Goal: Task Accomplishment & Management: Complete application form

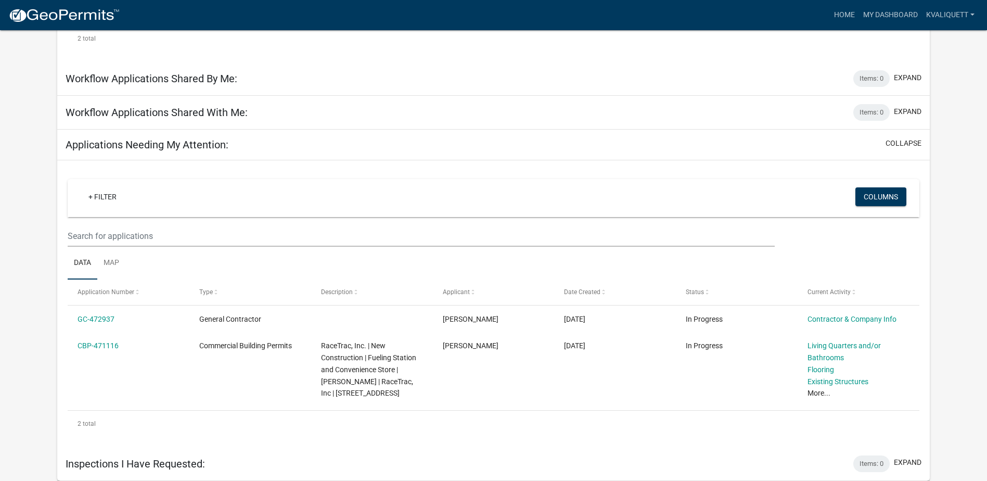
scroll to position [361, 0]
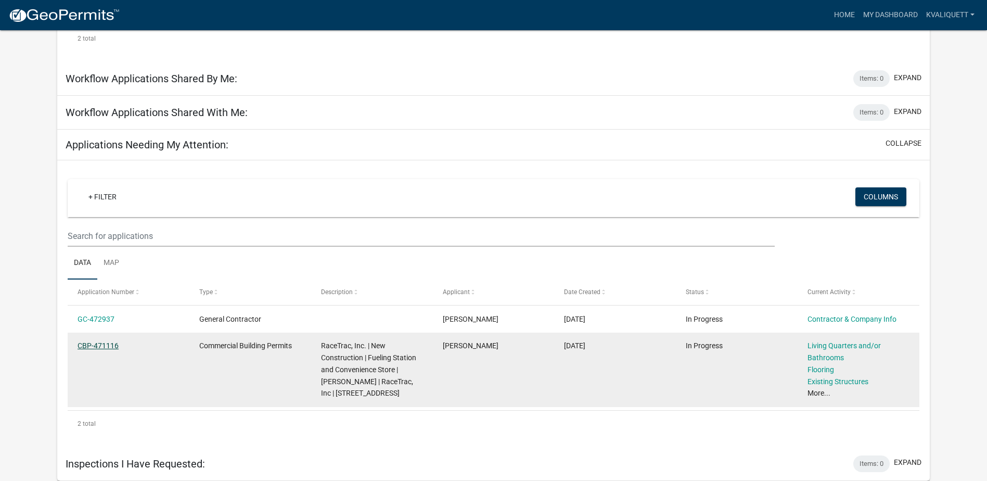
click at [105, 341] on link "CBP-471116" at bounding box center [98, 345] width 41 height 8
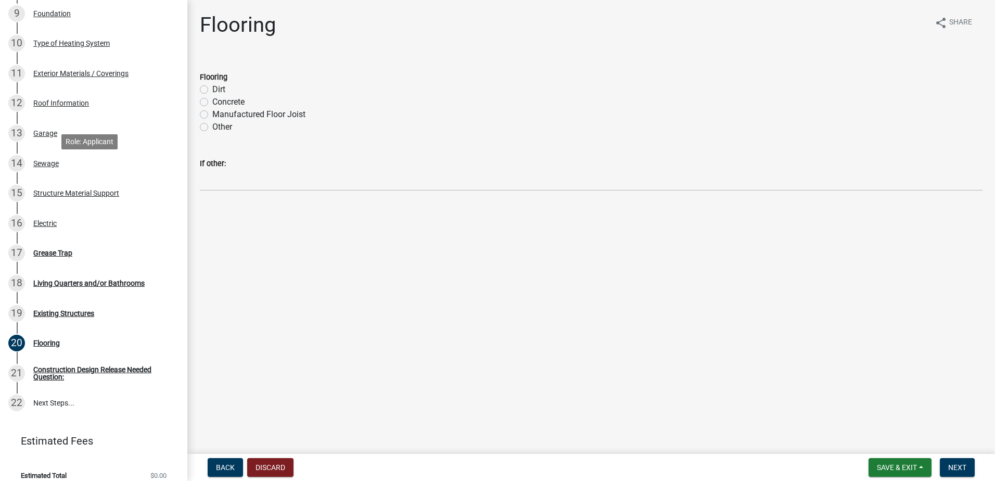
scroll to position [401, 0]
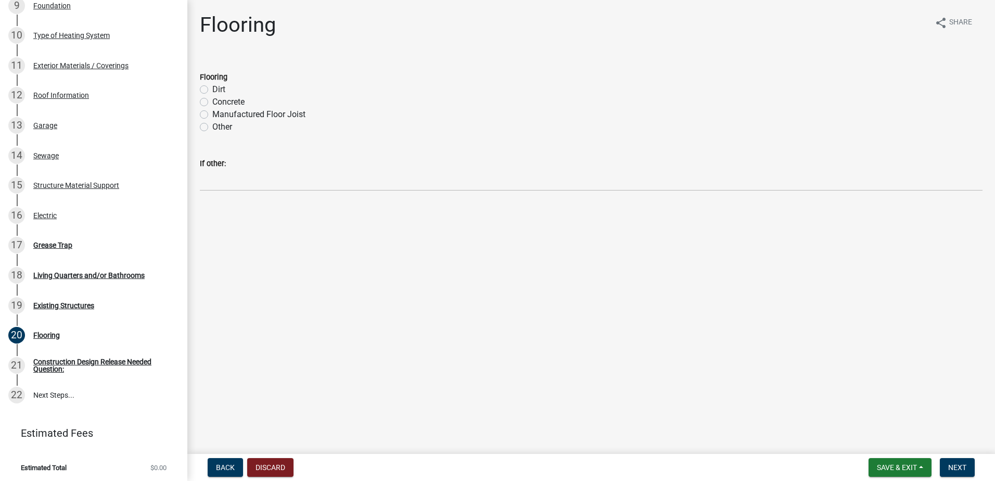
click at [212, 104] on label "Concrete" at bounding box center [228, 102] width 32 height 12
click at [212, 103] on input "Concrete" at bounding box center [215, 99] width 7 height 7
radio input "true"
click at [950, 472] on span "Next" at bounding box center [957, 467] width 18 height 8
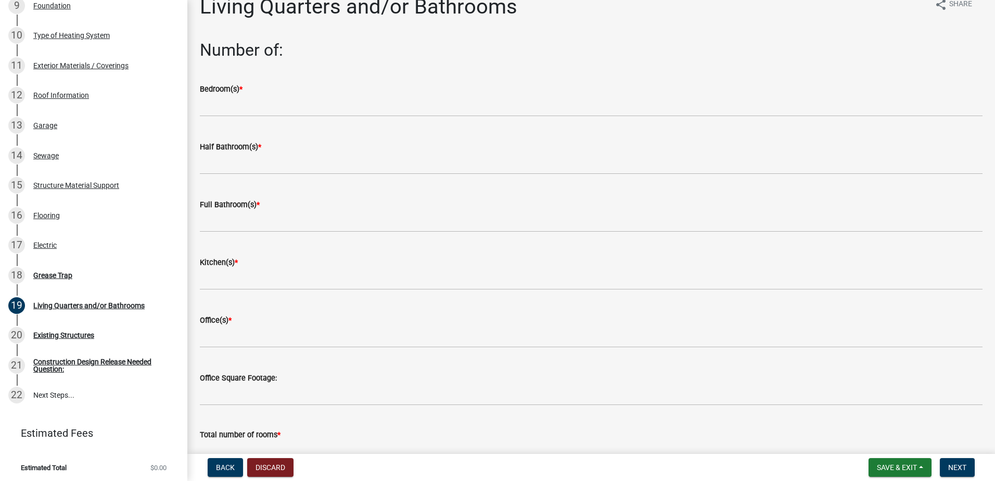
scroll to position [0, 0]
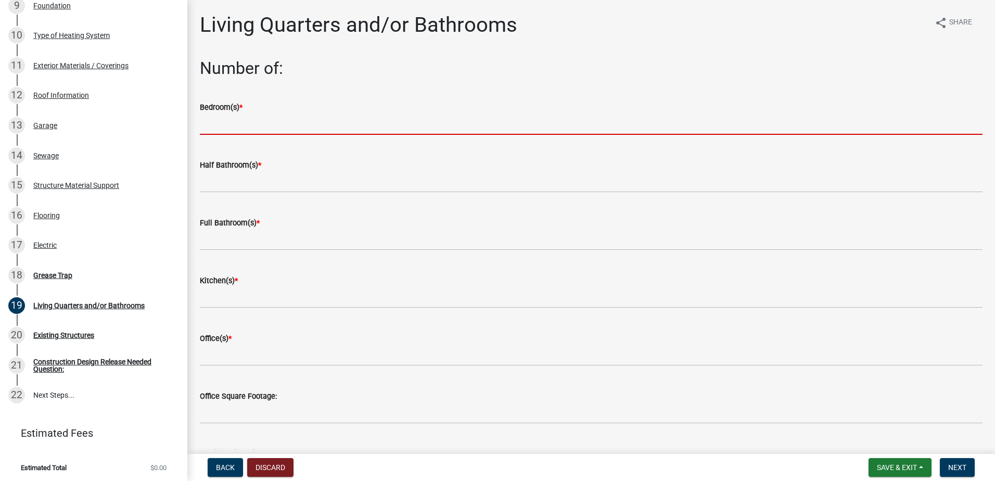
click at [450, 124] on input "text" at bounding box center [591, 123] width 783 height 21
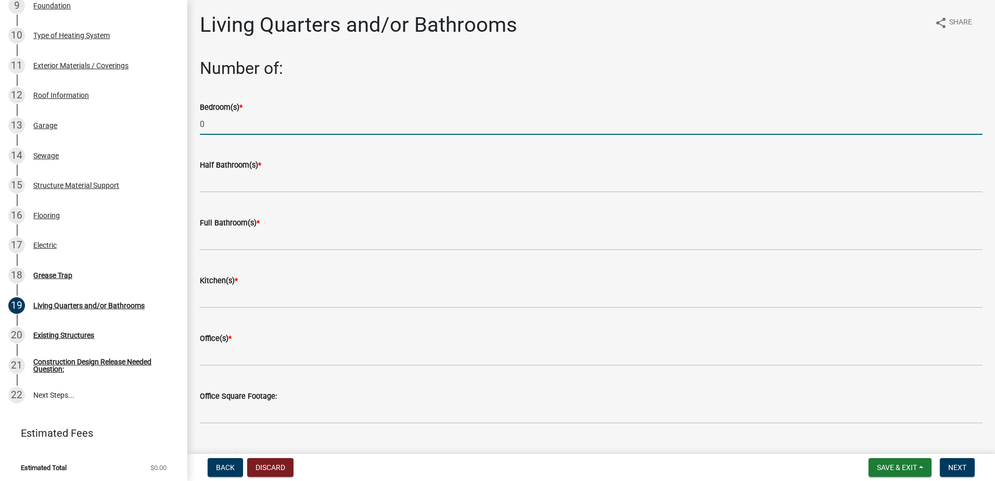
type input "0"
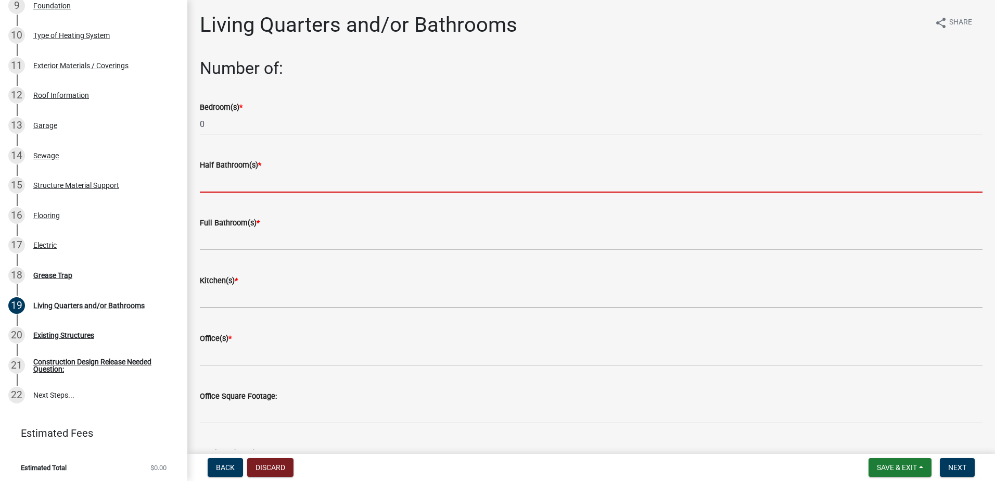
click at [344, 183] on input "text" at bounding box center [591, 181] width 783 height 21
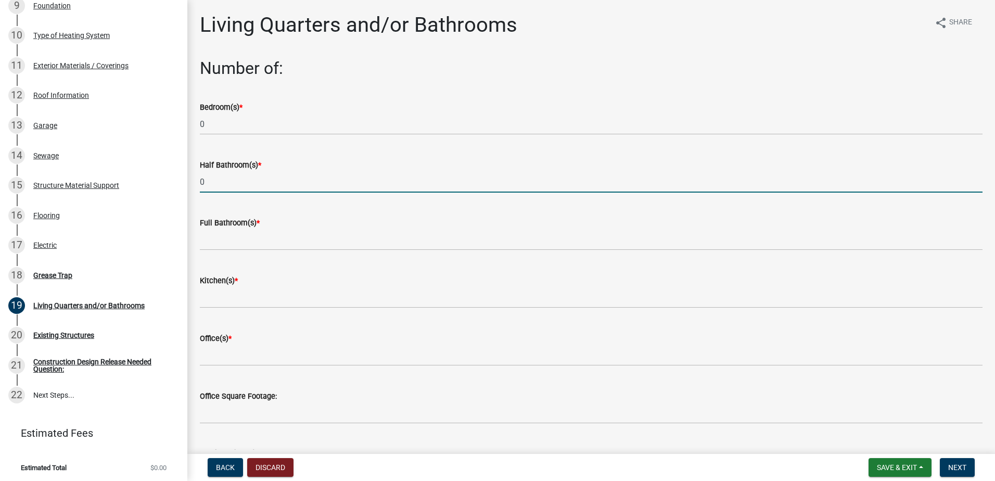
type input "0"
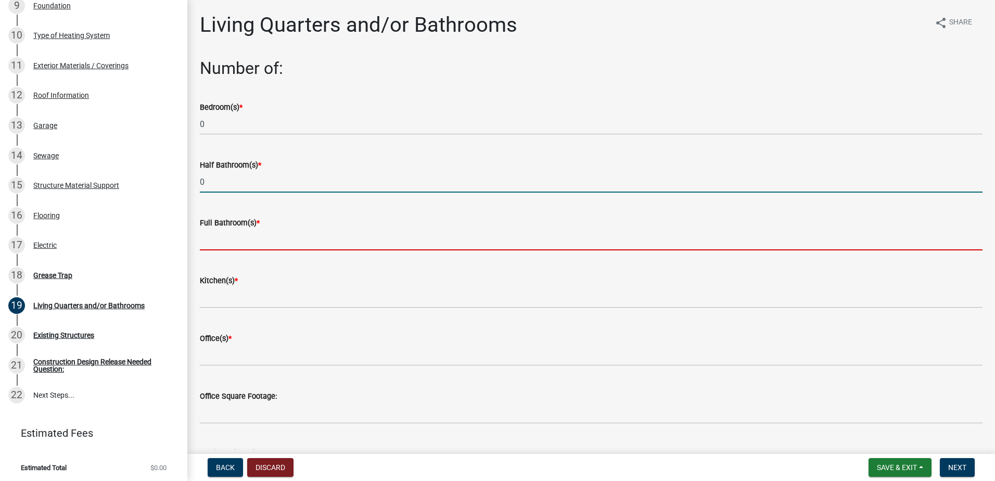
click at [312, 239] on input "text" at bounding box center [591, 239] width 783 height 21
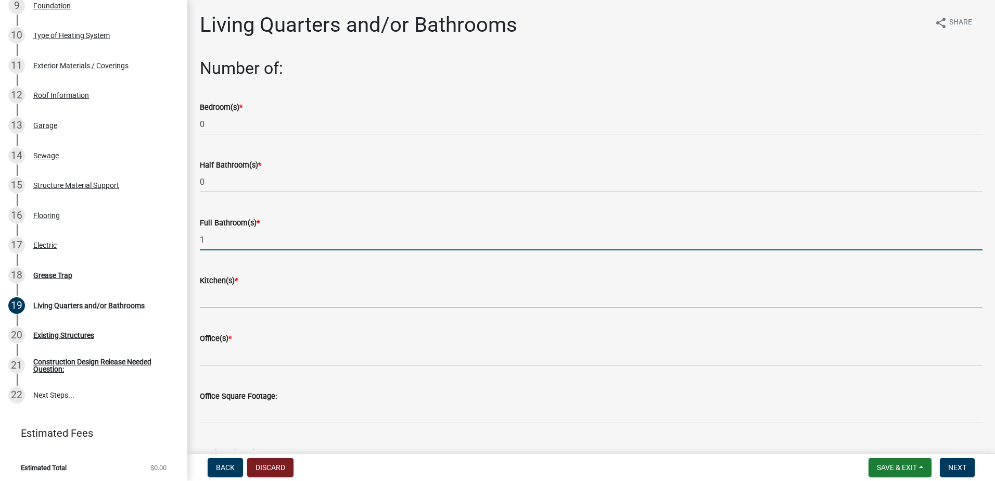
type input "1"
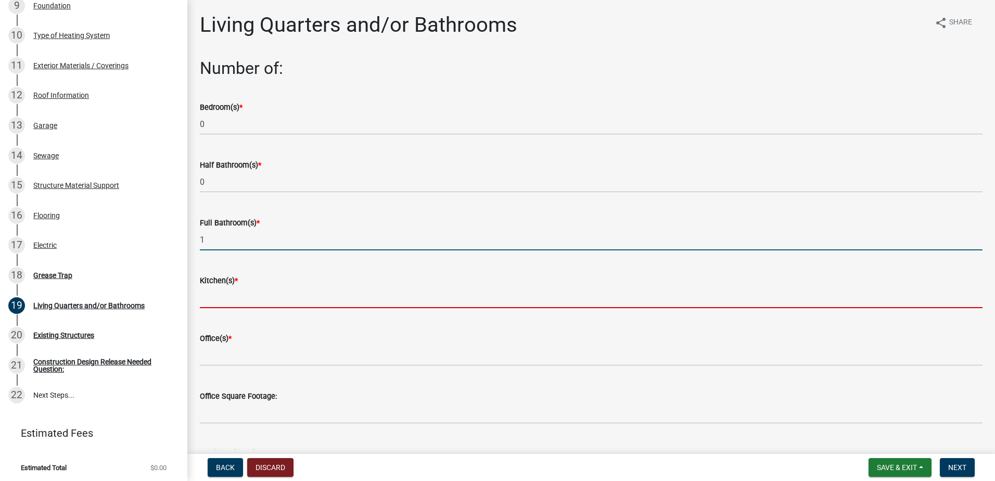
click at [291, 290] on input "text" at bounding box center [591, 297] width 783 height 21
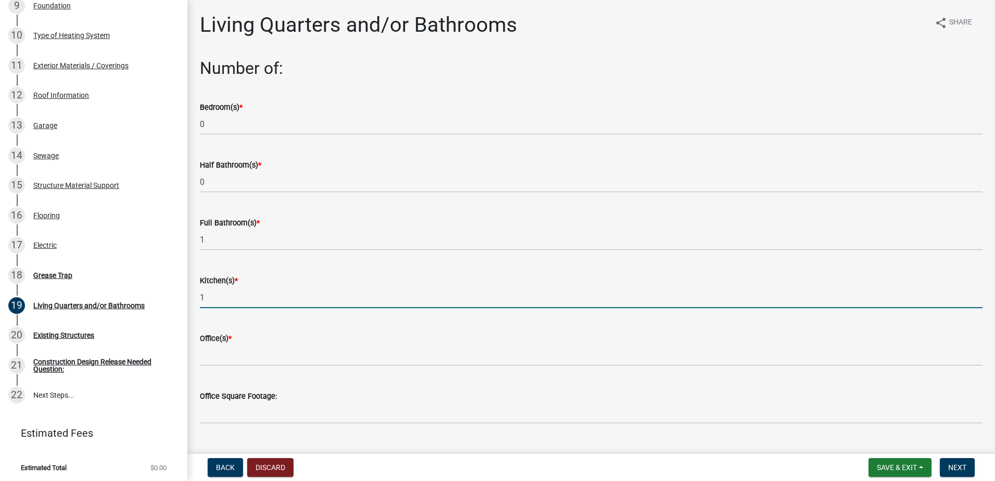
type input "1"
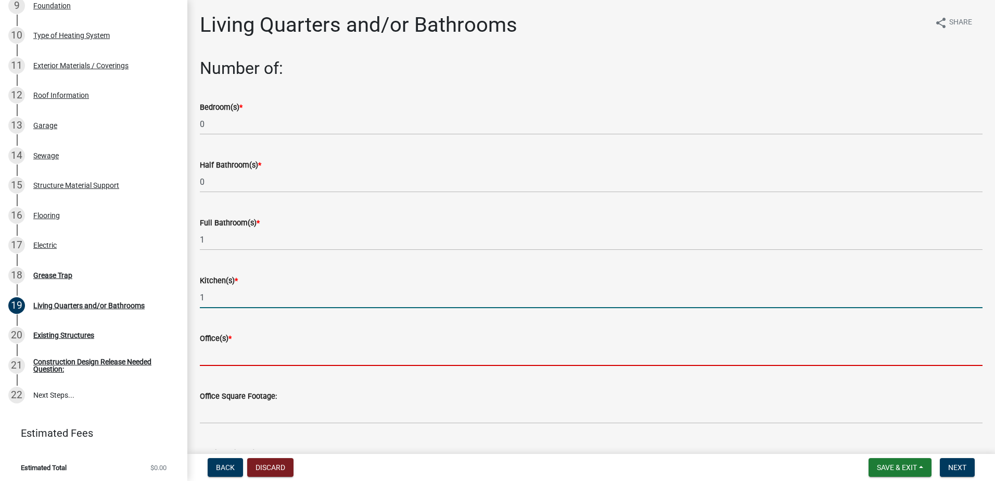
click at [271, 346] on input "text" at bounding box center [591, 355] width 783 height 21
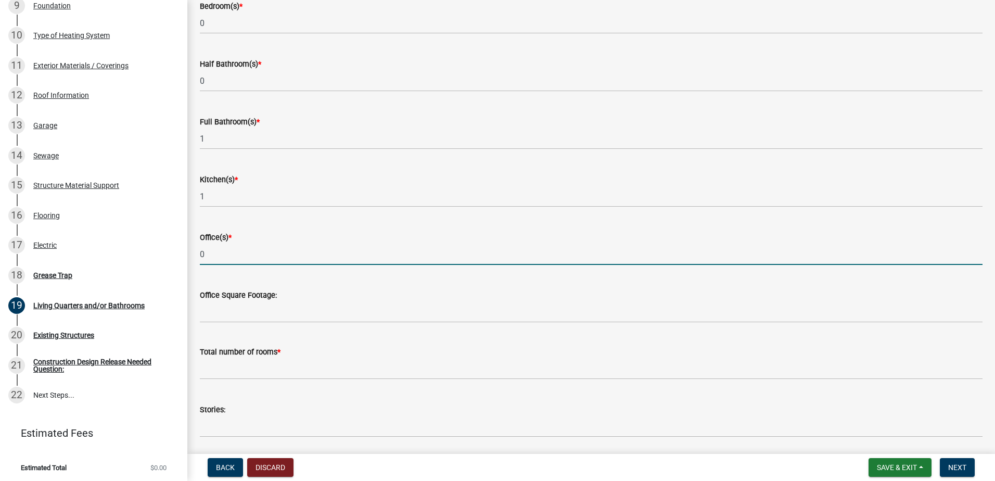
scroll to position [104, 0]
type input "0"
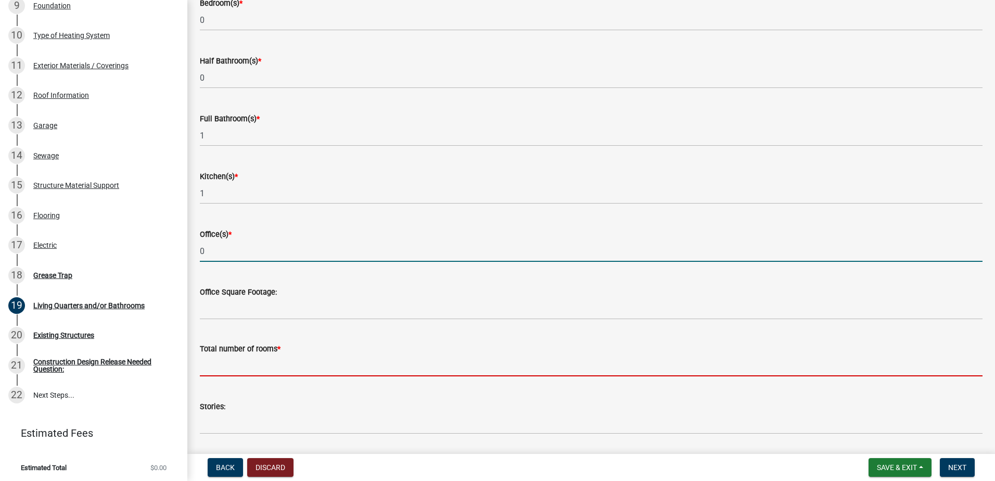
click at [287, 363] on input "text" at bounding box center [591, 365] width 783 height 21
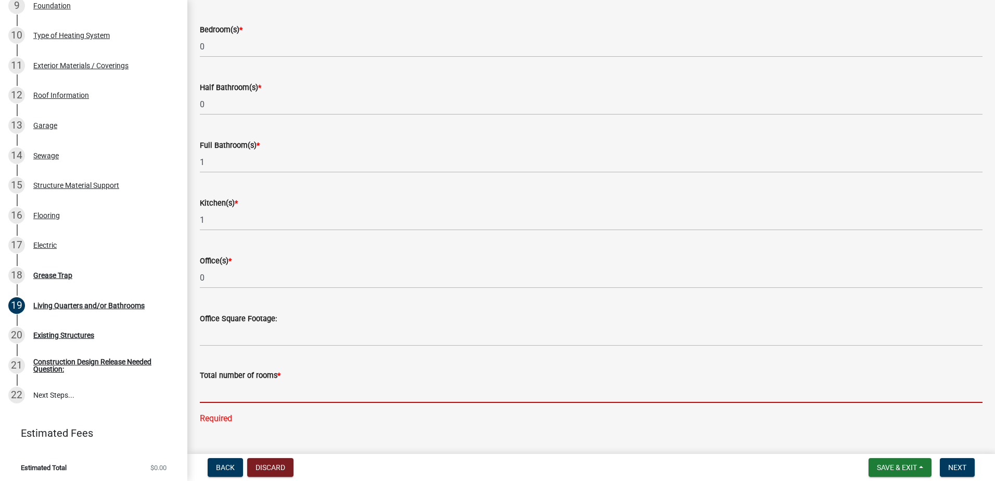
scroll to position [52, 0]
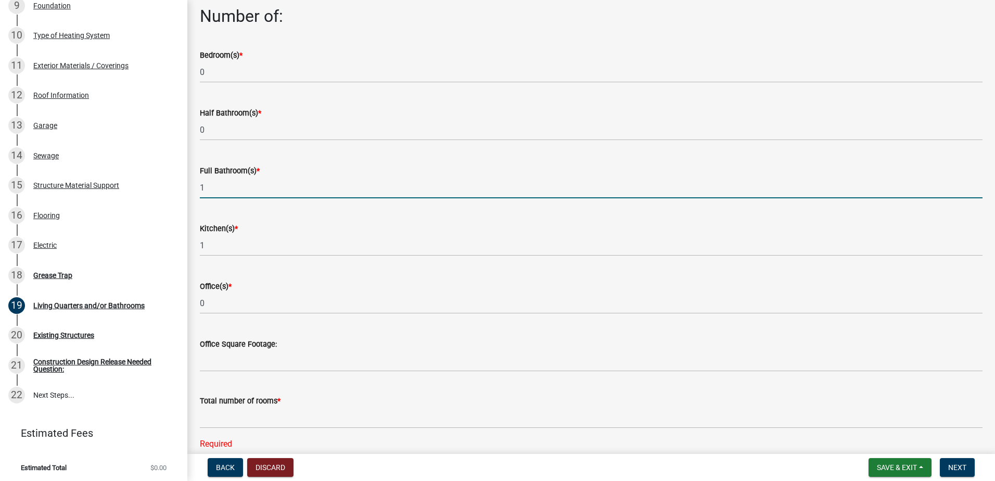
click at [241, 185] on input "1" at bounding box center [591, 187] width 783 height 21
type input "2"
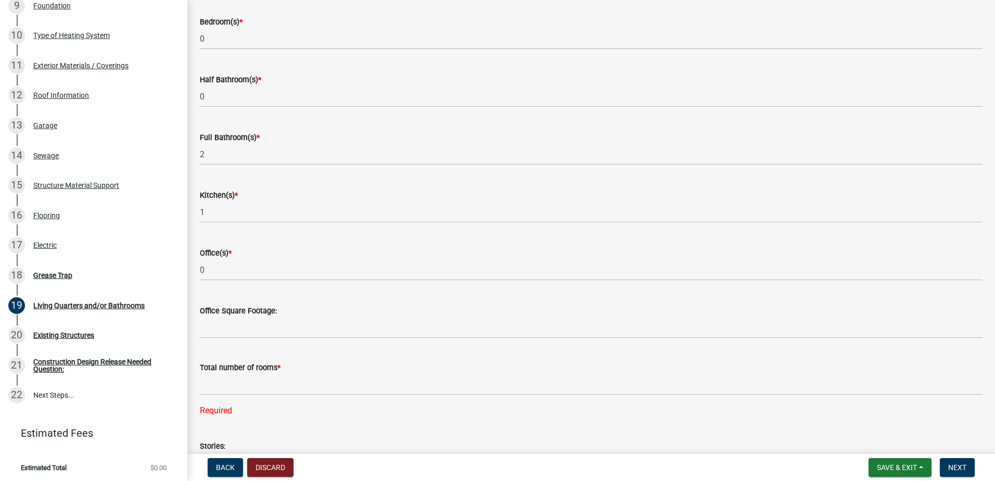
scroll to position [104, 0]
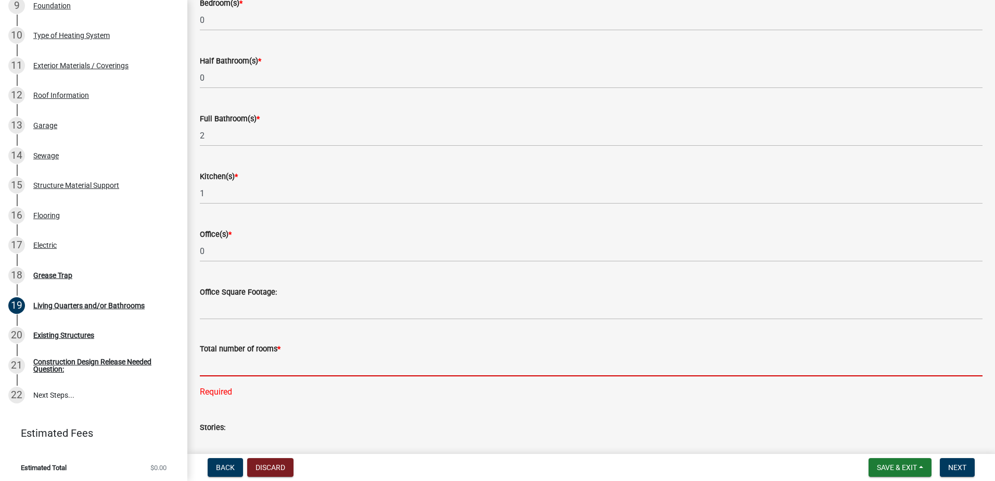
click at [259, 360] on input "text" at bounding box center [591, 365] width 783 height 21
click at [220, 369] on input "text" at bounding box center [591, 365] width 783 height 21
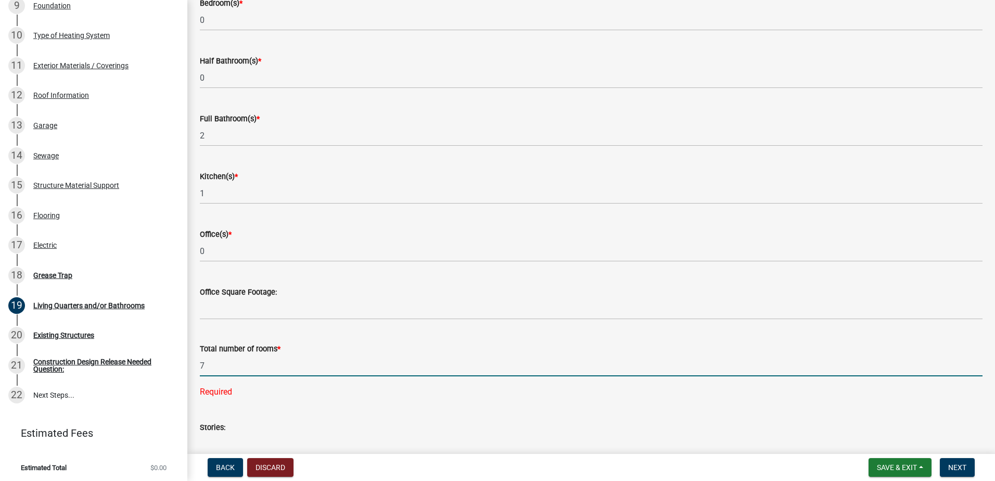
type input "7"
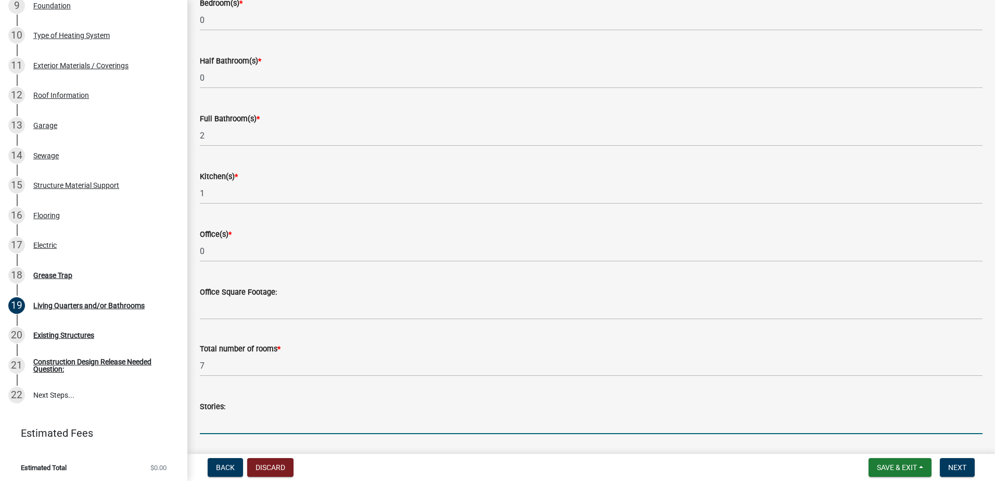
click at [315, 427] on input "Stories:" at bounding box center [591, 423] width 783 height 21
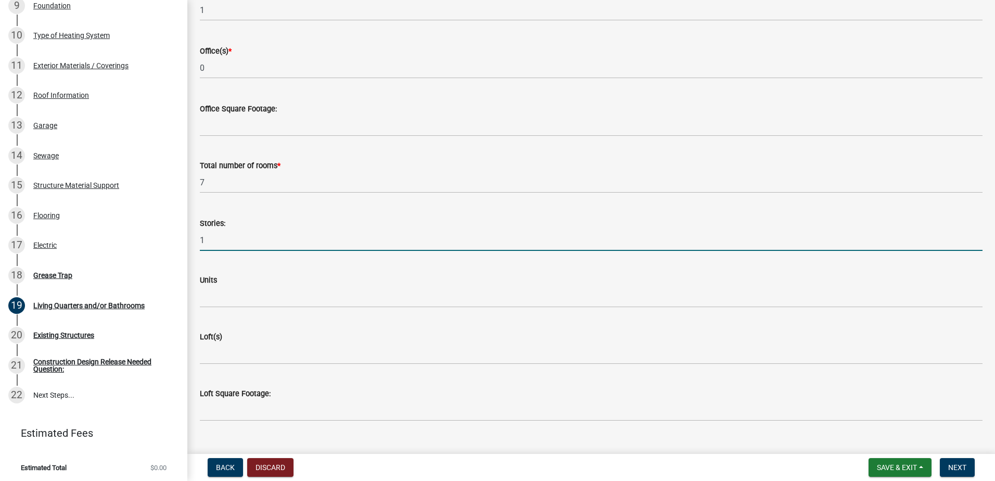
scroll to position [308, 0]
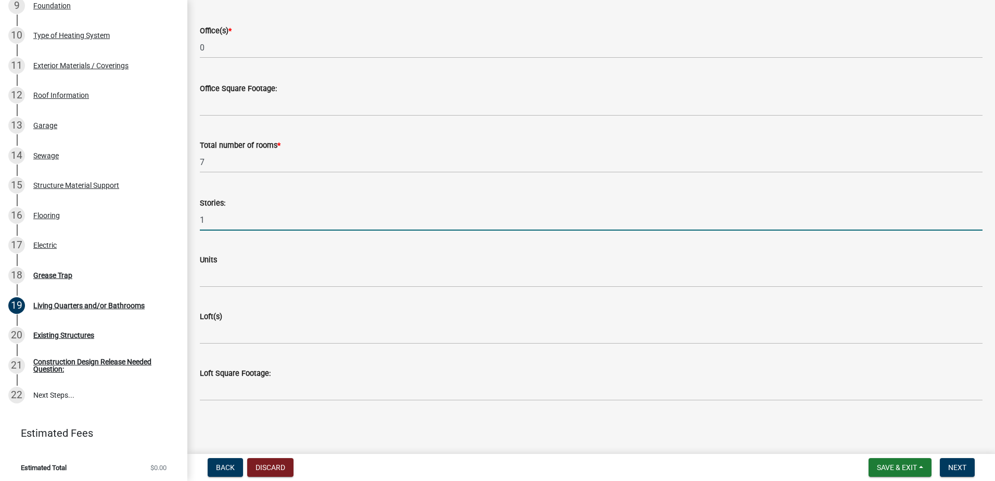
type input "1"
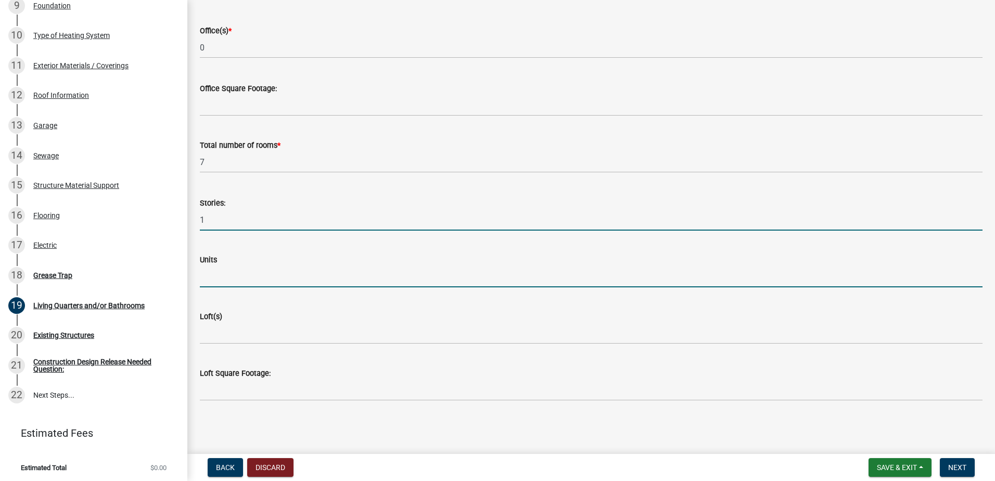
click at [266, 276] on input "Units" at bounding box center [591, 276] width 783 height 21
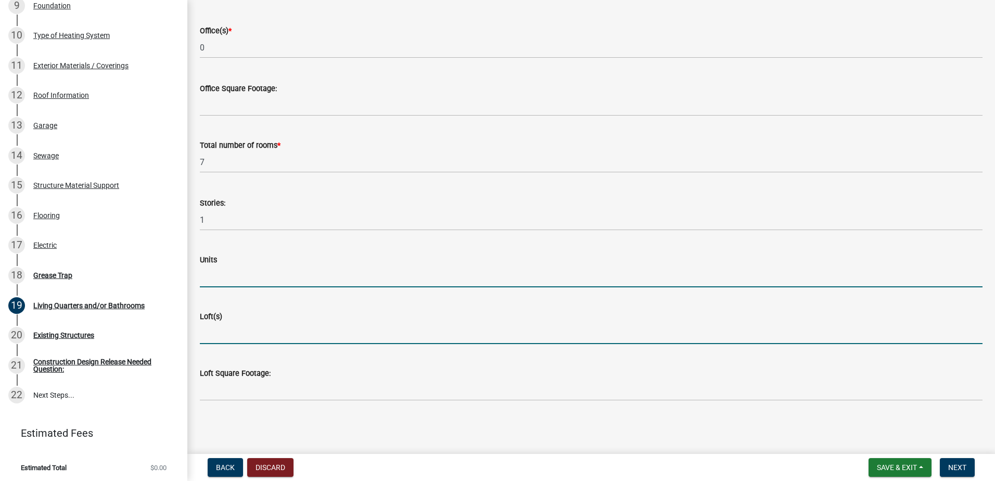
click at [253, 336] on input "Loft(s)" at bounding box center [591, 333] width 783 height 21
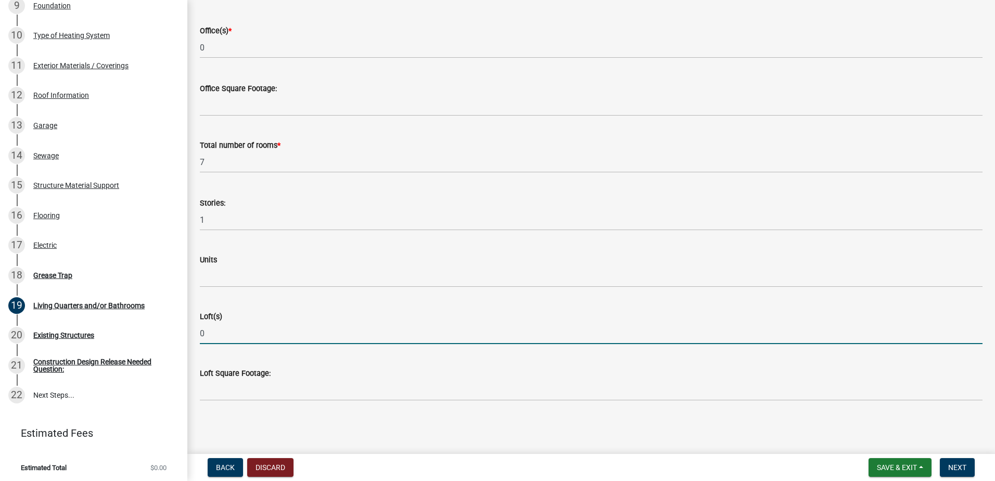
type input "0"
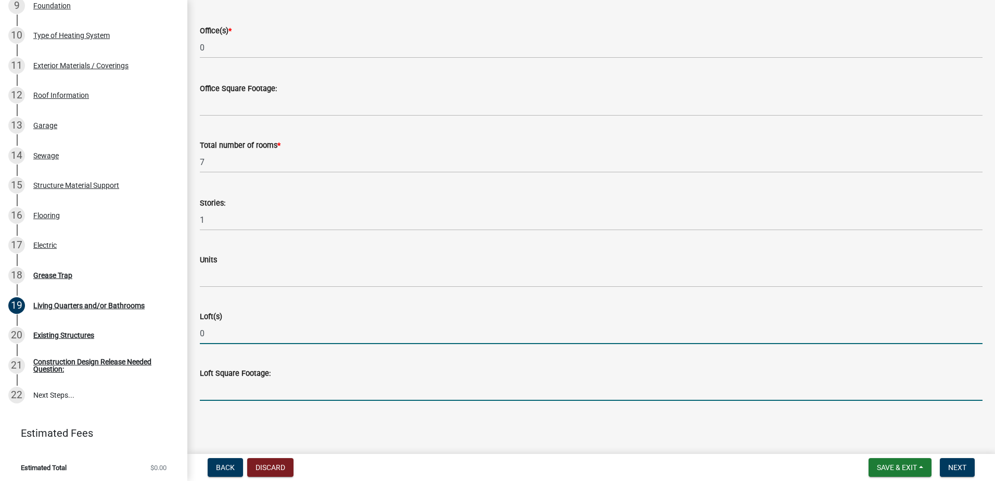
click at [256, 390] on input "Loft Square Footage:" at bounding box center [591, 389] width 783 height 21
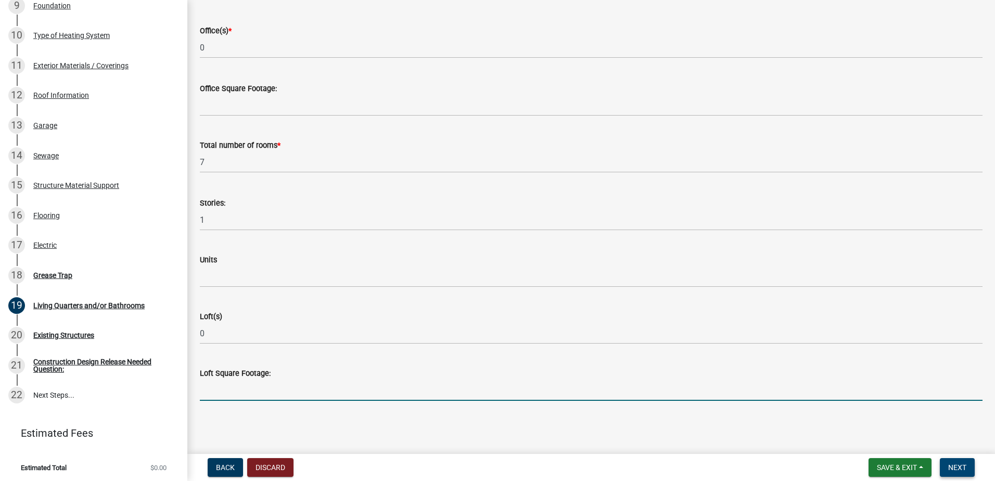
click at [960, 464] on span "Next" at bounding box center [957, 467] width 18 height 8
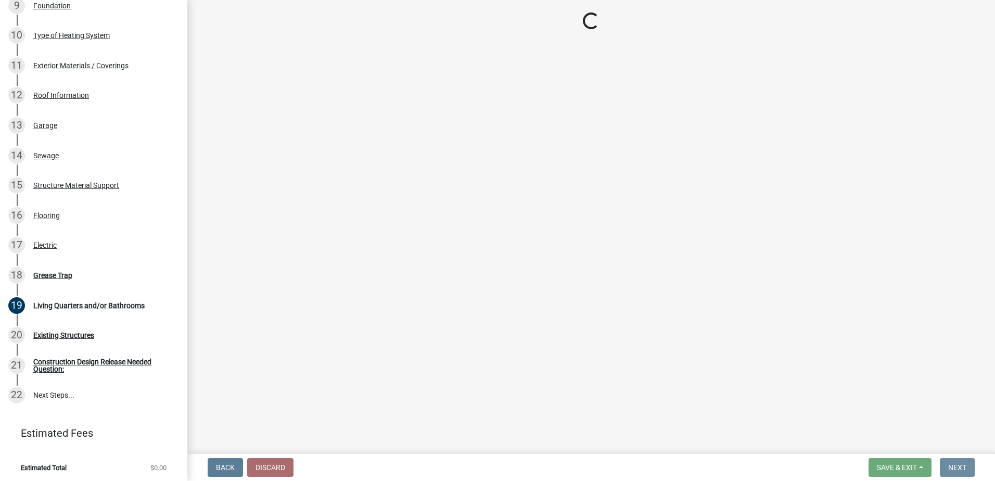
scroll to position [0, 0]
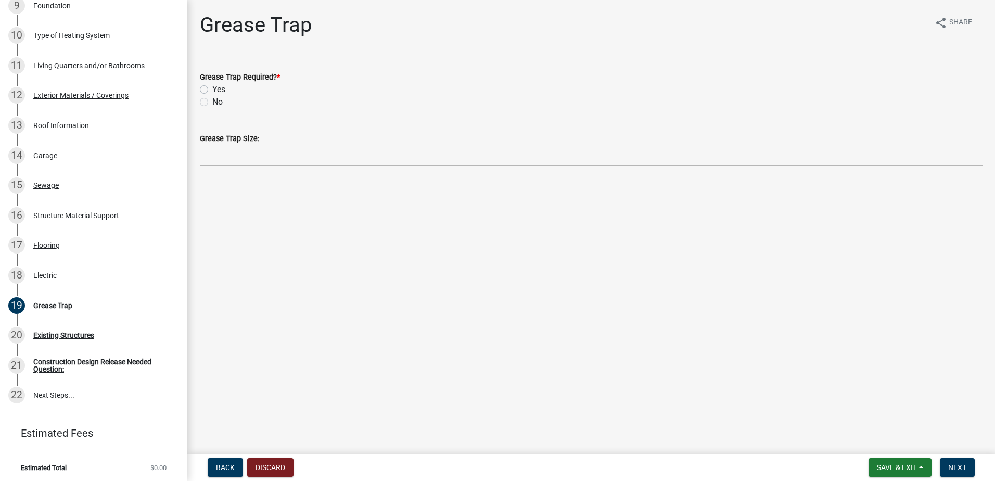
click at [212, 91] on label "Yes" at bounding box center [218, 89] width 13 height 12
click at [212, 90] on input "Yes" at bounding box center [215, 86] width 7 height 7
radio input "true"
